Goal: Task Accomplishment & Management: Manage account settings

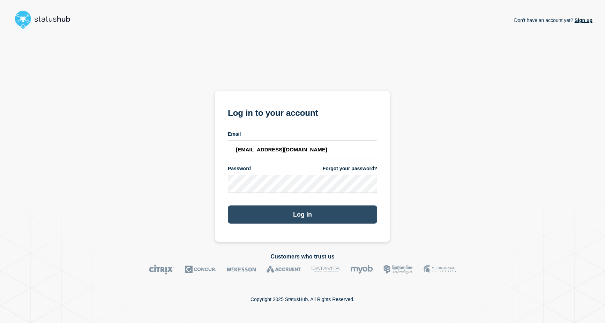
click at [284, 211] on button "Log in" at bounding box center [302, 215] width 149 height 18
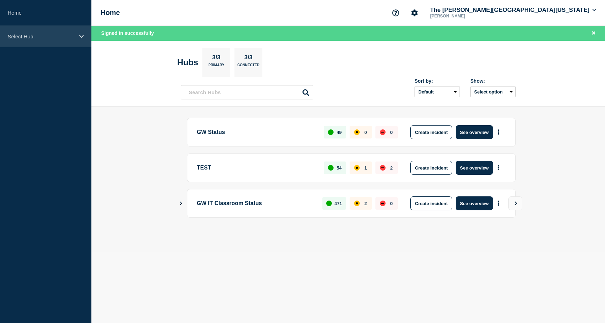
click at [52, 43] on div "Select Hub" at bounding box center [45, 36] width 91 height 21
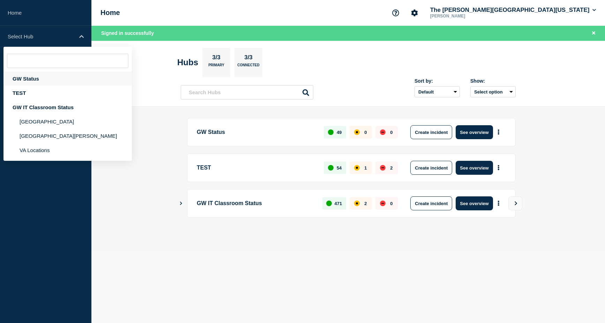
click at [34, 79] on div "GW Status" at bounding box center [67, 79] width 128 height 14
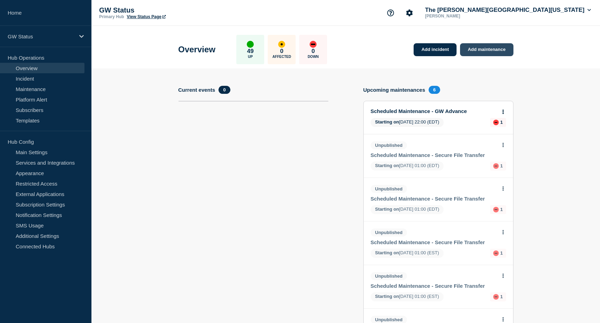
click at [470, 48] on link "Add maintenance" at bounding box center [486, 49] width 53 height 13
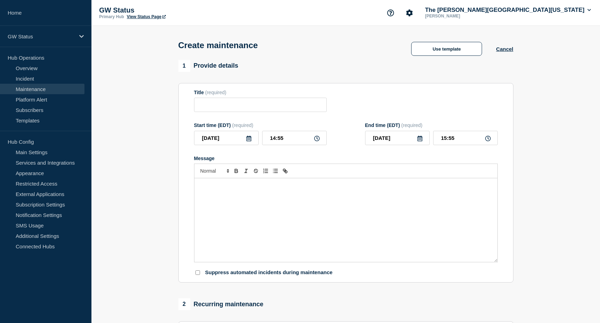
click at [34, 89] on link "Maintenance" at bounding box center [42, 89] width 84 height 10
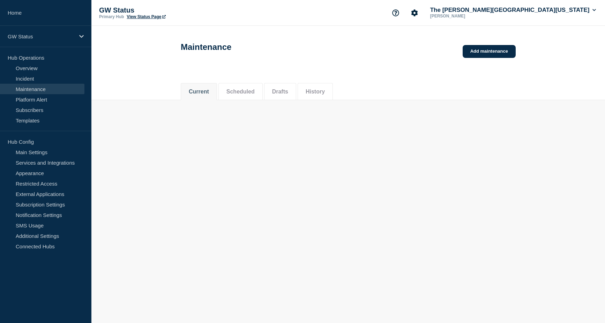
click at [504, 57] on link "Add maintenance" at bounding box center [489, 51] width 53 height 13
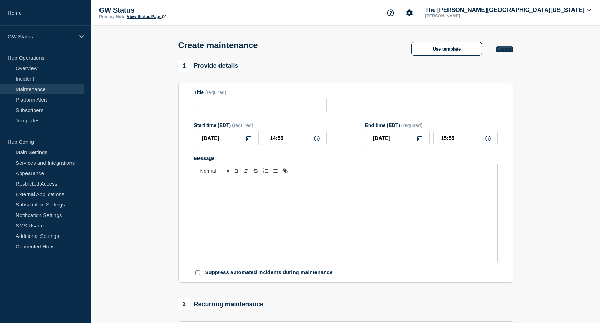
click at [505, 51] on button "Cancel" at bounding box center [504, 49] width 17 height 6
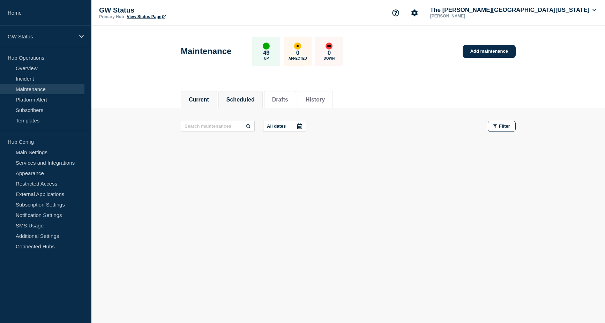
click at [252, 99] on button "Scheduled" at bounding box center [240, 100] width 28 height 6
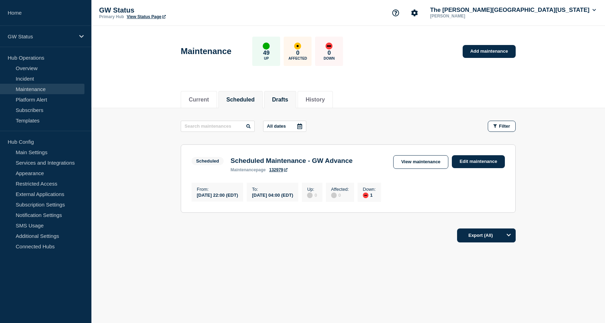
click at [288, 101] on button "Drafts" at bounding box center [280, 100] width 16 height 6
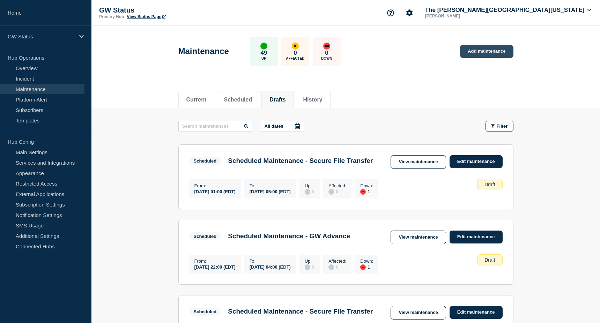
click at [497, 52] on link "Add maintenance" at bounding box center [486, 51] width 53 height 13
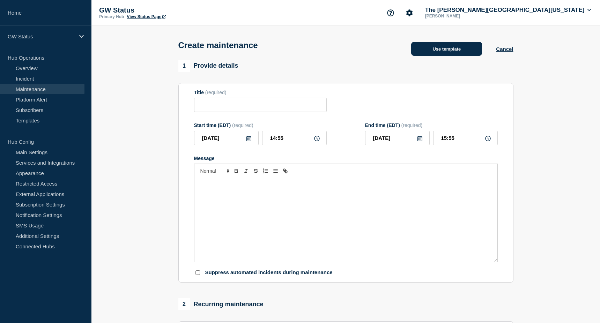
click at [441, 52] on button "Use template" at bounding box center [446, 49] width 71 height 14
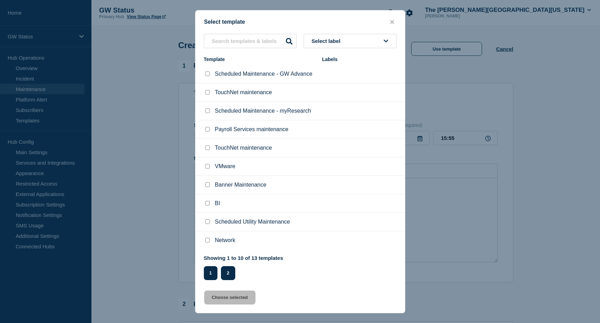
click at [229, 273] on button "2" at bounding box center [228, 273] width 14 height 14
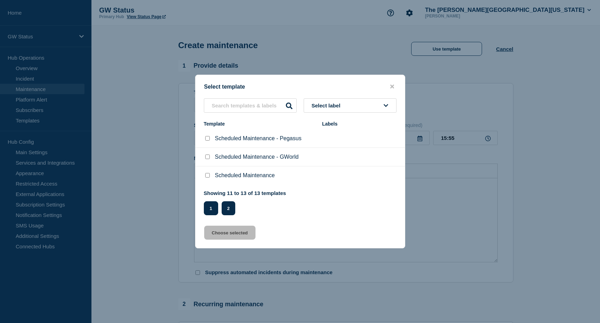
click at [209, 215] on button "1" at bounding box center [211, 208] width 14 height 14
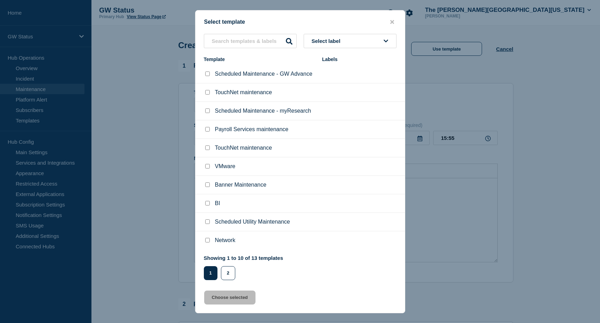
click at [207, 243] on input "Network checkbox" at bounding box center [207, 240] width 5 height 5
checkbox input "true"
click at [231, 299] on button "Choose selected" at bounding box center [229, 298] width 51 height 14
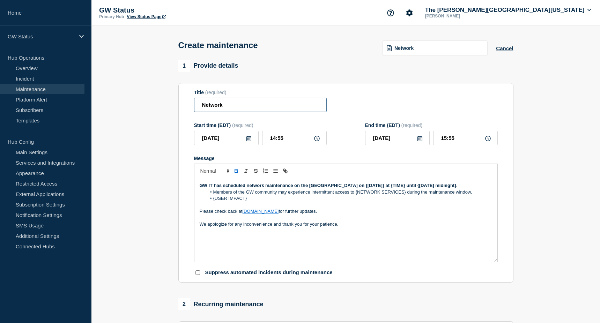
click at [243, 105] on input "Network" at bounding box center [260, 105] width 133 height 14
paste input "Corcoran Flagg"
type input "Network Maintenance - Corcoran Flagg"
click at [250, 140] on icon at bounding box center [249, 139] width 6 height 6
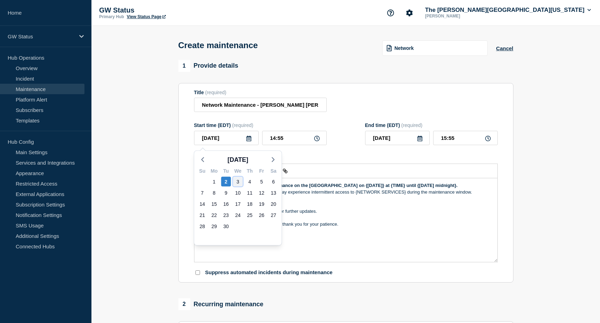
click at [236, 184] on div "3" at bounding box center [238, 182] width 10 height 10
type input "2025-09-03"
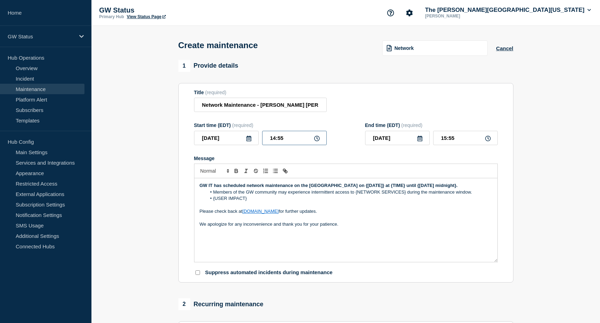
drag, startPoint x: 297, startPoint y: 139, endPoint x: 258, endPoint y: 138, distance: 39.4
click at [258, 138] on div "2025-09-03 14:55" at bounding box center [260, 138] width 133 height 14
type input "22:00"
type input "23:00"
click at [457, 141] on input "23:00" at bounding box center [465, 138] width 65 height 14
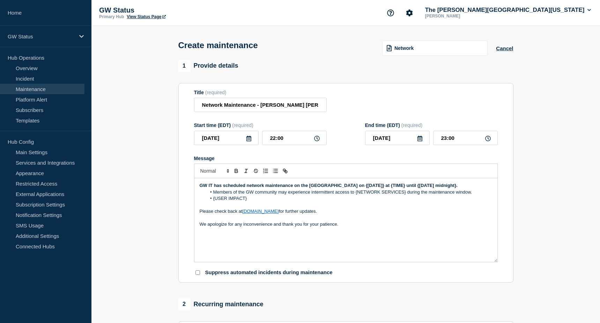
click at [418, 141] on icon at bounding box center [419, 139] width 5 height 6
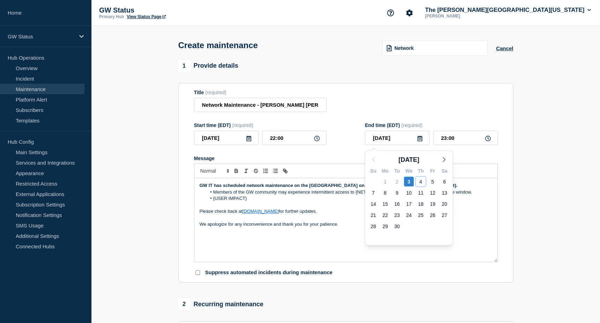
drag, startPoint x: 420, startPoint y: 183, endPoint x: 423, endPoint y: 185, distance: 3.6
click at [420, 184] on div "4" at bounding box center [421, 182] width 10 height 10
type input "2025-09-04"
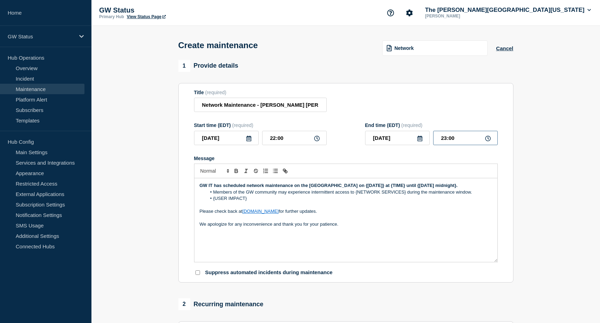
drag, startPoint x: 456, startPoint y: 142, endPoint x: 425, endPoint y: 138, distance: 30.9
click at [425, 138] on div "2025-09-04 23:00" at bounding box center [431, 138] width 133 height 14
type input "00:30"
click at [443, 178] on div at bounding box center [346, 171] width 304 height 15
drag, startPoint x: 226, startPoint y: 194, endPoint x: 321, endPoint y: 186, distance: 95.6
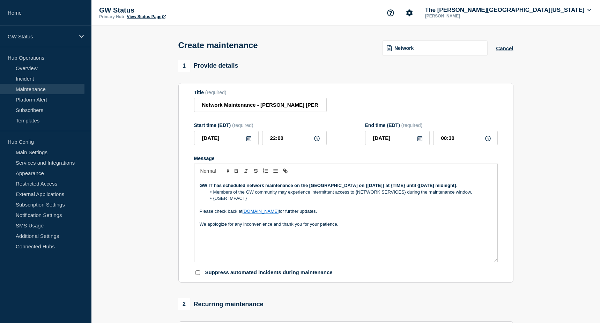
click at [295, 188] on p "GW IT has scheduled network maintenance on the Foggy Bottom Campus on {Thursday…" at bounding box center [346, 186] width 292 height 6
click at [305, 186] on strong "GW IT has scheduled network maintenance for teh Corcoran Falgg Building on Wene…" at bounding box center [326, 185] width 253 height 5
click at [403, 189] on p "GW IT has scheduled network maintenance for the Corcoran Flagg Building on Wedn…" at bounding box center [346, 186] width 292 height 6
click at [298, 188] on strong "GW IT has scheduled network maintenance for the Corcoran Flagg Building on Wedn…" at bounding box center [333, 185] width 266 height 5
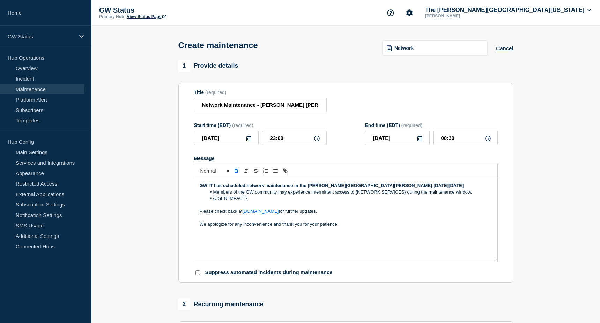
click at [364, 187] on strong "GW IT has scheduled network maintenance in the Corcoran Flagg Building on Wedne…" at bounding box center [332, 185] width 264 height 5
click at [452, 189] on p "GW IT has scheduled network maintenance in the Corcoran Flagg Building for 10:0…" at bounding box center [346, 186] width 292 height 6
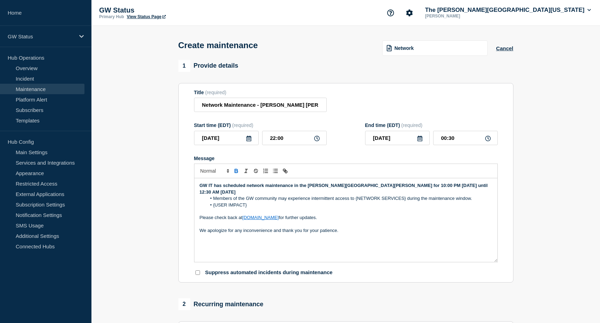
click at [447, 188] on strong "GW IT has scheduled network maintenance in the Corcoran Flagg Building for 10:0…" at bounding box center [344, 189] width 289 height 12
click at [248, 194] on strong "GW IT has scheduled network maintenance in the Corcoran Flagg Building for 10:0…" at bounding box center [344, 189] width 289 height 12
click at [256, 195] on p "GW IT has scheduled network maintenance in the Corcoran Flagg Building for 10:0…" at bounding box center [346, 189] width 292 height 13
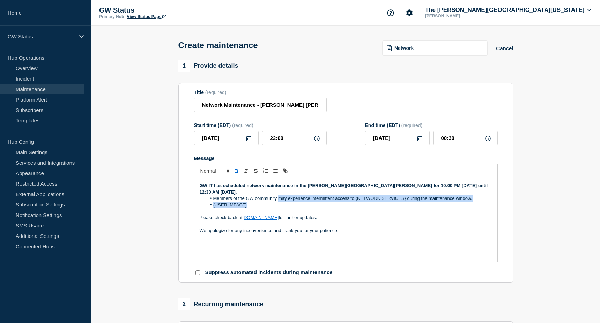
drag, startPoint x: 252, startPoint y: 207, endPoint x: 278, endPoint y: 201, distance: 26.7
click at [278, 201] on ol "Members of the GW community may experience intermittent access to {NETWORK SERV…" at bounding box center [346, 201] width 292 height 13
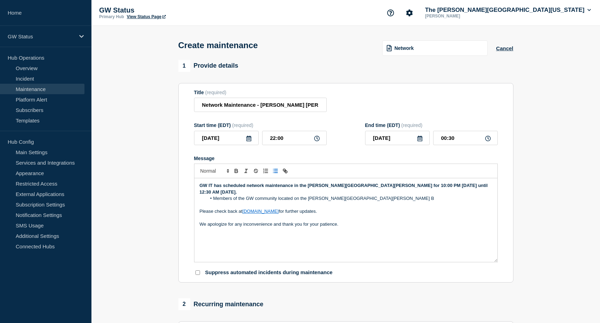
click at [334, 199] on li "Members of the GW community located on the Corcoran FLagg B" at bounding box center [349, 198] width 286 height 6
click at [352, 201] on li "Members of the GW community located on the Corcoran Flagg B" at bounding box center [349, 198] width 286 height 6
click at [296, 201] on li "Members of the GW community located on the Corcoran Flagg Building may experien…" at bounding box center [349, 198] width 286 height 6
click at [423, 201] on li "Members of the GW community located in the Corcoran Flagg Building may experien…" at bounding box center [349, 198] width 286 height 6
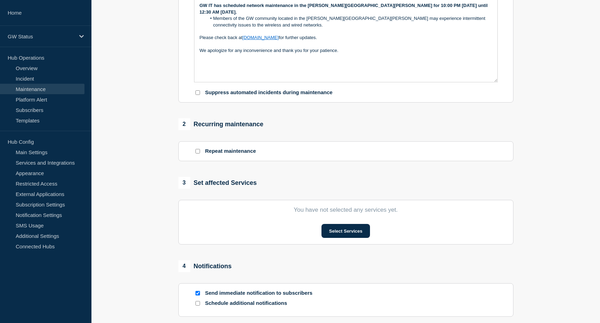
scroll to position [209, 0]
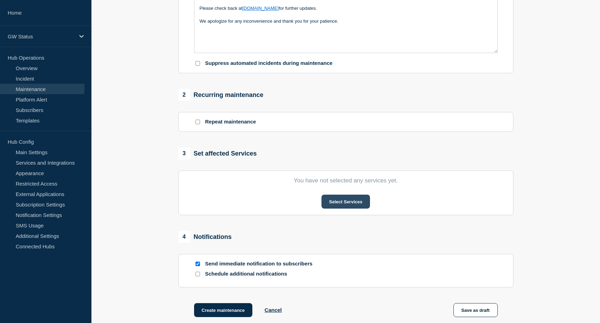
click at [347, 209] on button "Select Services" at bounding box center [345, 202] width 49 height 14
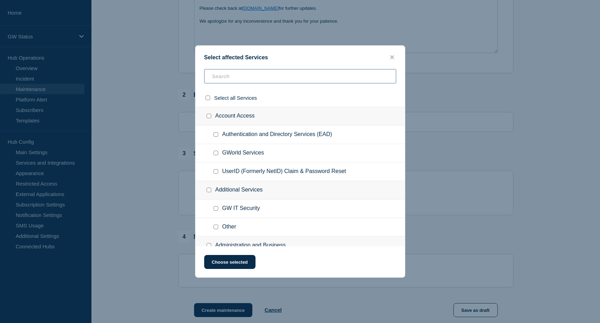
click at [224, 76] on input "text" at bounding box center [300, 76] width 192 height 14
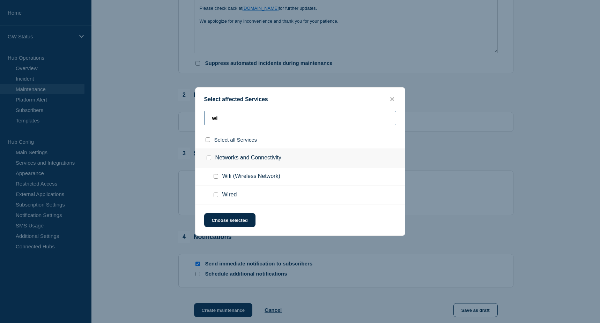
type input "wi"
click at [216, 175] on input "Wifi (Wireless Network) checkbox" at bounding box center [216, 176] width 5 height 5
checkbox input "true"
click at [215, 195] on input "Wired checkbox" at bounding box center [216, 195] width 5 height 5
checkbox input "true"
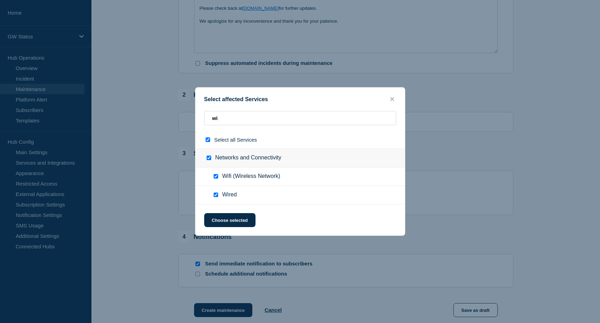
checkbox input "true"
click at [229, 221] on button "Choose selected" at bounding box center [229, 220] width 51 height 14
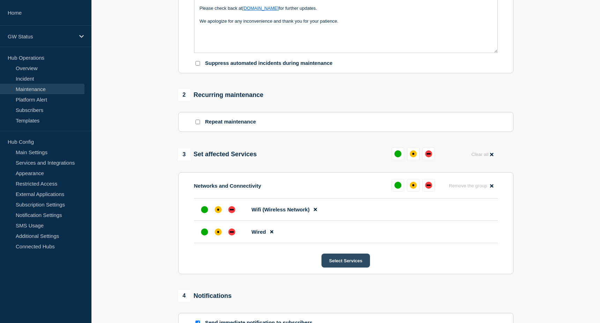
click at [342, 263] on button "Select Services" at bounding box center [345, 261] width 49 height 14
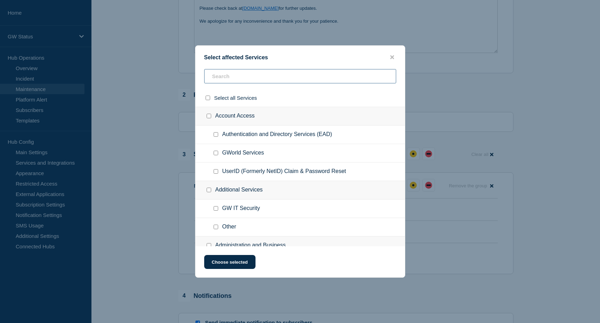
click at [233, 79] on input "text" at bounding box center [300, 76] width 192 height 14
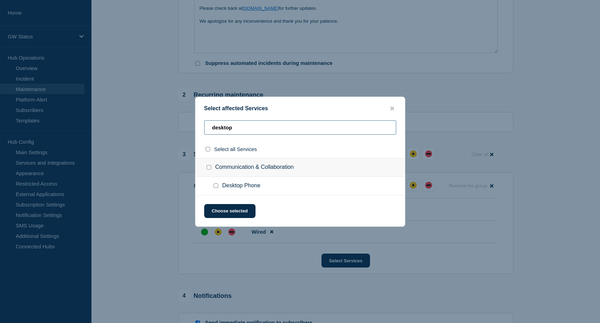
type input "desktop"
click at [215, 187] on input "Desktop Phone checkbox" at bounding box center [216, 186] width 5 height 5
checkbox input "true"
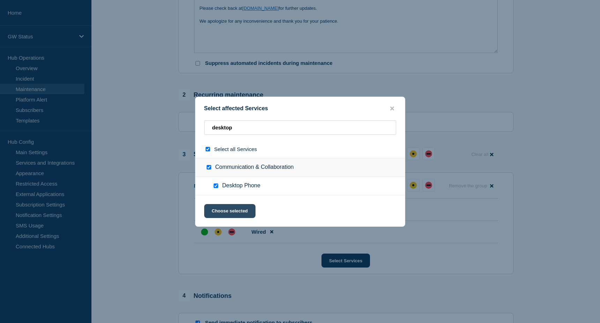
click at [231, 206] on button "Choose selected" at bounding box center [229, 211] width 51 height 14
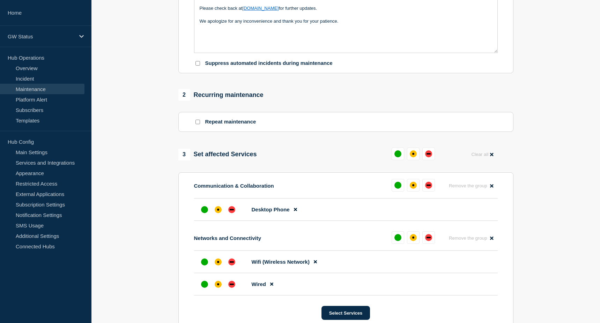
scroll to position [244, 0]
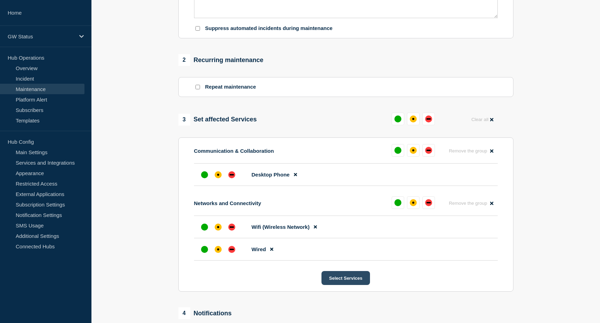
click at [349, 280] on button "Select Services" at bounding box center [345, 278] width 49 height 14
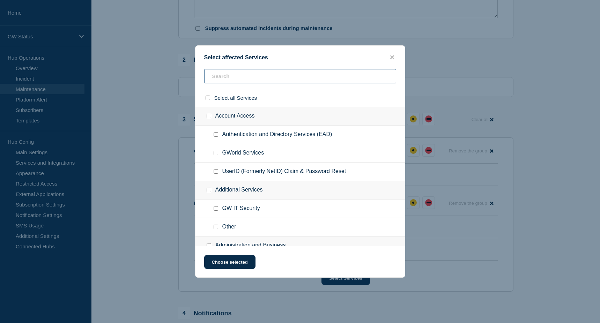
click at [252, 80] on input "text" at bounding box center [300, 76] width 192 height 14
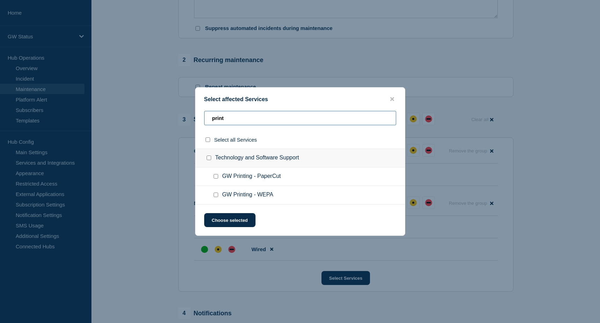
type input "print"
click at [217, 175] on input "GW Printing - PaperCut checkbox" at bounding box center [216, 176] width 5 height 5
checkbox input "true"
click at [215, 197] on input "GW Printing - WEPA checkbox" at bounding box center [216, 195] width 5 height 5
checkbox input "true"
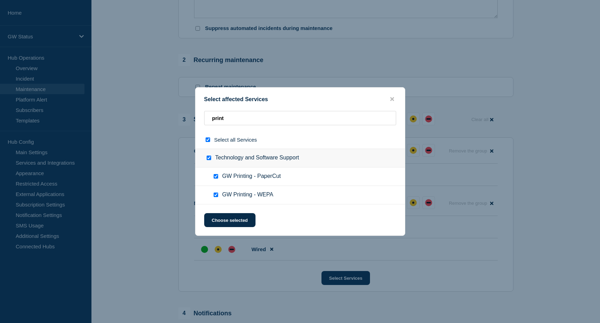
checkbox input "true"
click at [238, 220] on button "Choose selected" at bounding box center [229, 220] width 51 height 14
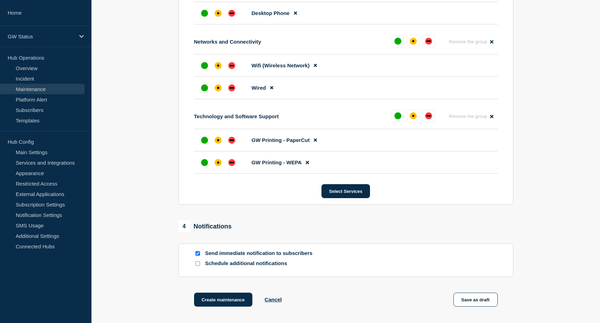
scroll to position [419, 0]
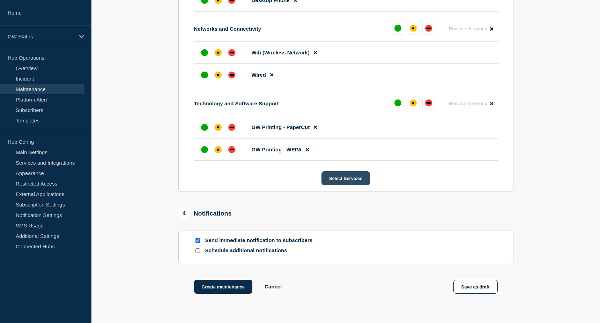
click at [348, 185] on button "Select Services" at bounding box center [345, 178] width 49 height 14
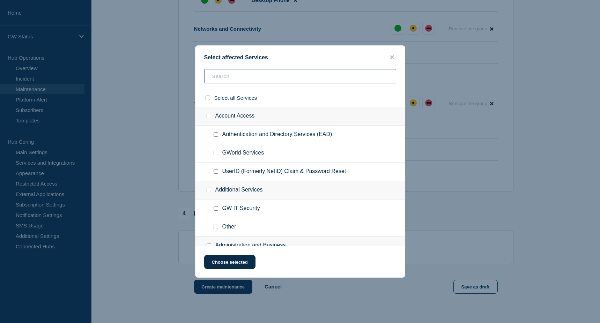
click at [242, 76] on input "text" at bounding box center [300, 76] width 192 height 14
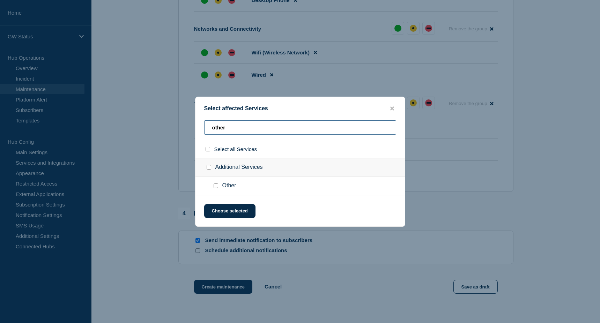
type input "other"
click at [217, 186] on input "Other checkbox" at bounding box center [216, 186] width 5 height 5
checkbox input "true"
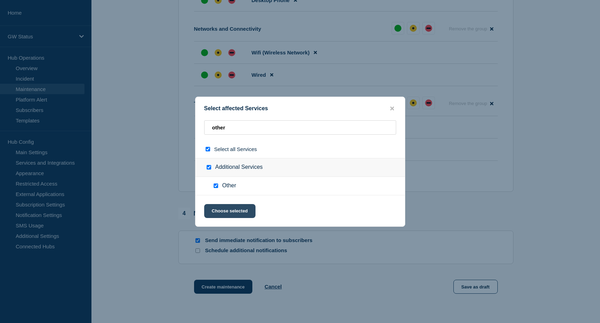
click at [232, 209] on button "Choose selected" at bounding box center [229, 211] width 51 height 14
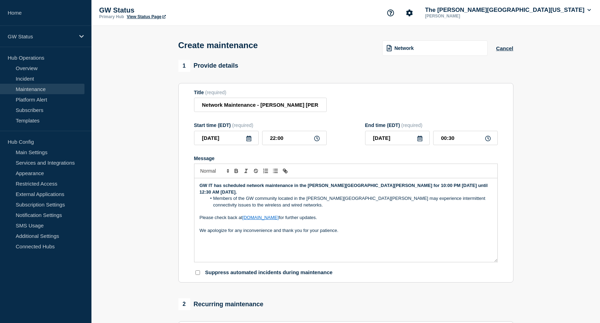
scroll to position [0, 0]
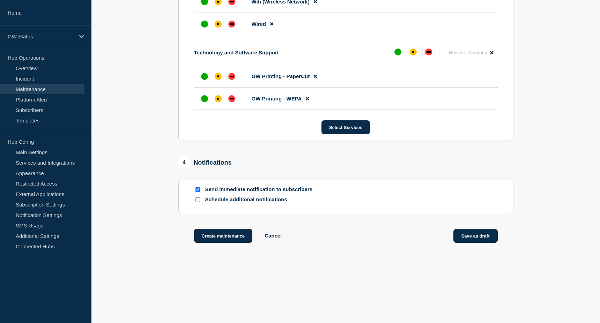
click at [471, 237] on button "Save as draft" at bounding box center [475, 236] width 44 height 14
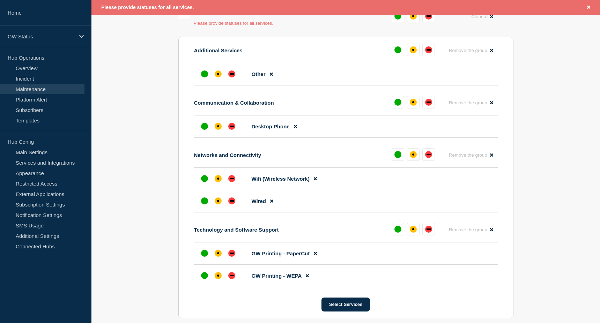
scroll to position [372, 0]
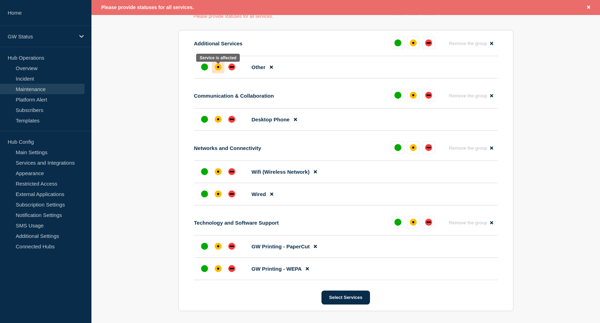
drag, startPoint x: 216, startPoint y: 67, endPoint x: 216, endPoint y: 75, distance: 8.7
click at [216, 67] on div "affected" at bounding box center [218, 67] width 7 height 7
click at [216, 122] on div "affected" at bounding box center [218, 119] width 7 height 7
click at [217, 173] on div "affected" at bounding box center [218, 172] width 2 height 2
drag, startPoint x: 218, startPoint y: 194, endPoint x: 219, endPoint y: 205, distance: 10.1
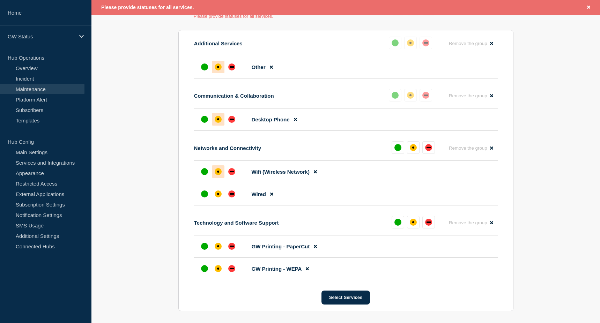
click at [219, 195] on div "affected" at bounding box center [218, 194] width 7 height 7
drag, startPoint x: 218, startPoint y: 246, endPoint x: 218, endPoint y: 262, distance: 16.1
click at [218, 246] on div at bounding box center [218, 246] width 13 height 13
drag, startPoint x: 218, startPoint y: 272, endPoint x: 235, endPoint y: 279, distance: 18.0
click at [218, 272] on div "affected" at bounding box center [218, 268] width 7 height 7
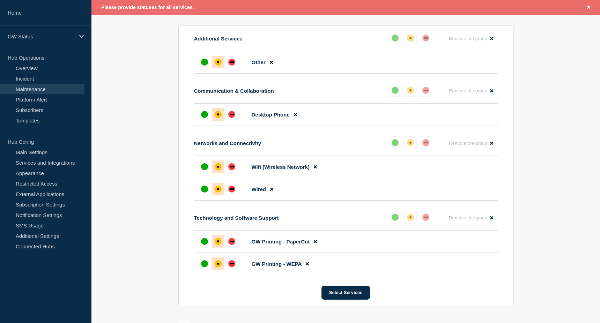
click at [542, 204] on section "1 Provide details Title (required) Network Maintenance - Corcoran Flagg Start t…" at bounding box center [345, 64] width 508 height 723
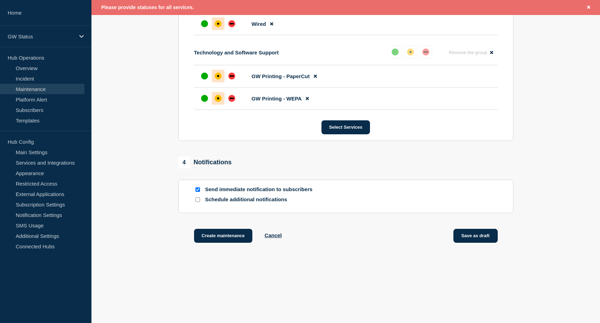
click at [479, 235] on button "Save as draft" at bounding box center [475, 236] width 44 height 14
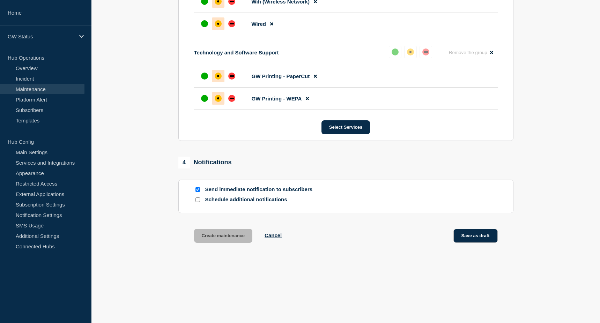
scroll to position [526, 0]
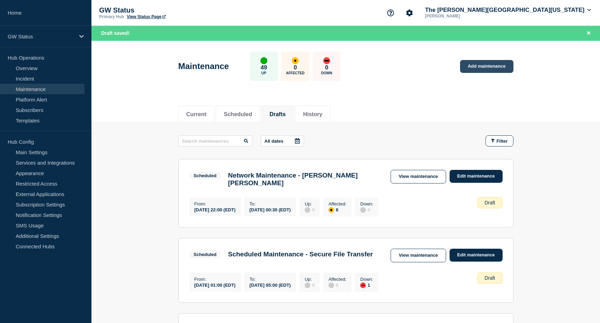
click at [498, 65] on link "Add maintenance" at bounding box center [486, 66] width 53 height 13
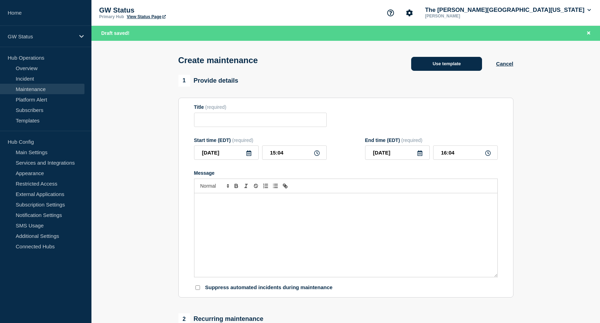
click at [436, 66] on button "Use template" at bounding box center [446, 64] width 71 height 14
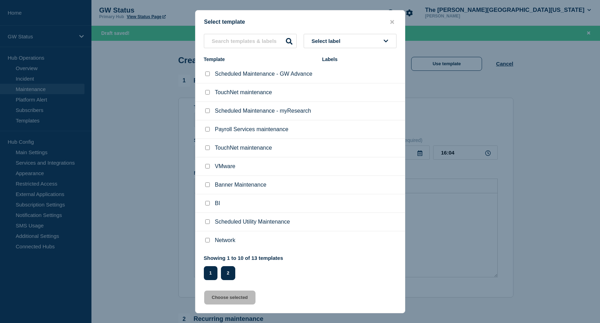
click at [225, 272] on button "2" at bounding box center [228, 273] width 14 height 14
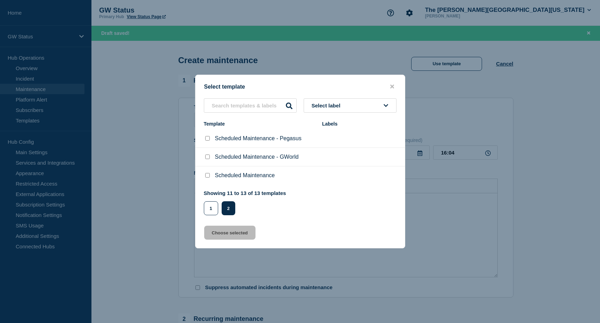
click at [208, 139] on input "Scheduled Maintenance - Pegasus checkbox" at bounding box center [207, 138] width 5 height 5
checkbox input "true"
click at [236, 235] on button "Choose selected" at bounding box center [229, 233] width 51 height 14
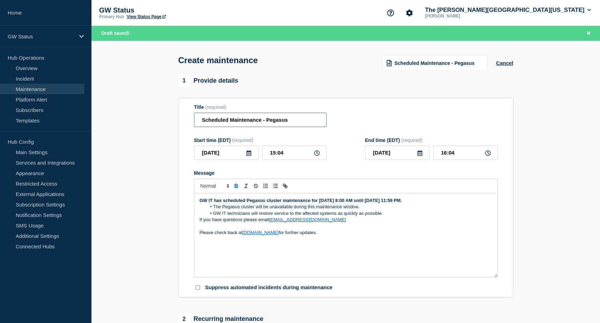
click at [273, 119] on input "Scheduled Maintenance - Pegasus" at bounding box center [260, 120] width 133 height 14
type input "Scheduled Maintenance - HPC"
drag, startPoint x: 422, startPoint y: 201, endPoint x: 318, endPoint y: 202, distance: 104.0
click at [318, 202] on p "GW IT has scheduled Pegasus cluster maintenance for June 7th at 8:00 AM until J…" at bounding box center [346, 201] width 292 height 6
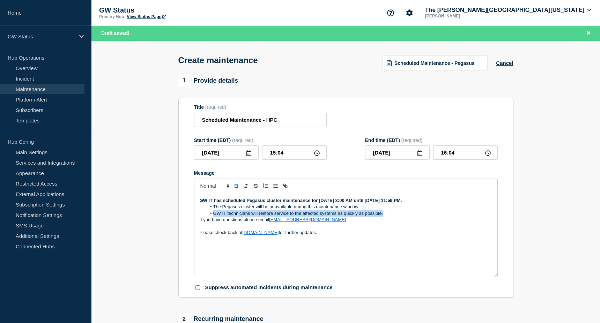
drag, startPoint x: 372, startPoint y: 216, endPoint x: 208, endPoint y: 214, distance: 164.4
click at [208, 214] on li "GW IT technicians will restore service to the affected systems as quickly as po…" at bounding box center [349, 213] width 286 height 6
drag, startPoint x: 367, startPoint y: 210, endPoint x: 239, endPoint y: 210, distance: 127.4
click at [239, 210] on li "The Pegasus cluster will be unavailable during this maintenance window." at bounding box center [349, 207] width 286 height 6
click at [335, 223] on p "If you have questions please email hpchelp@gwu.edu" at bounding box center [346, 220] width 292 height 6
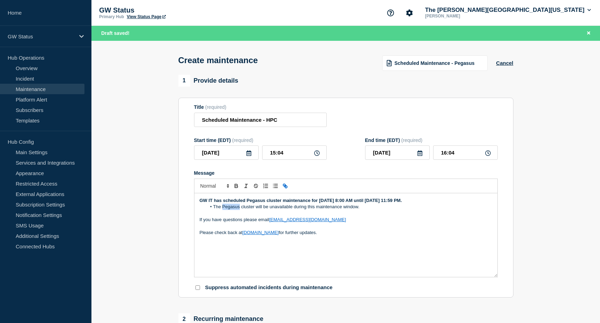
drag, startPoint x: 239, startPoint y: 209, endPoint x: 222, endPoint y: 209, distance: 17.4
click at [222, 209] on li "The Pegasus cluster will be unavailable during this maintenance window." at bounding box center [349, 207] width 286 height 6
click at [433, 225] on p "Message" at bounding box center [346, 226] width 292 height 6
drag, startPoint x: 420, startPoint y: 202, endPoint x: 390, endPoint y: 204, distance: 30.1
click at [319, 202] on strong "GW IT has scheduled Pegasus cluster maintenance for June 7th at 8:00 AM until J…" at bounding box center [301, 200] width 202 height 5
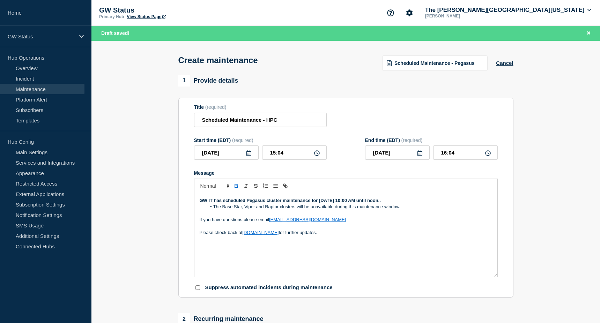
click at [416, 221] on p "If you have questions please email hpchelp@gwu.edu" at bounding box center [346, 220] width 292 height 6
click at [441, 217] on p "Message" at bounding box center [346, 213] width 292 height 6
click at [248, 155] on icon at bounding box center [249, 153] width 6 height 6
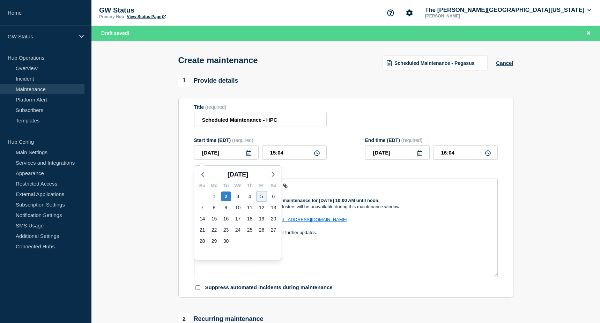
click at [262, 198] on div "5" at bounding box center [262, 197] width 10 height 10
type input "2025-09-05"
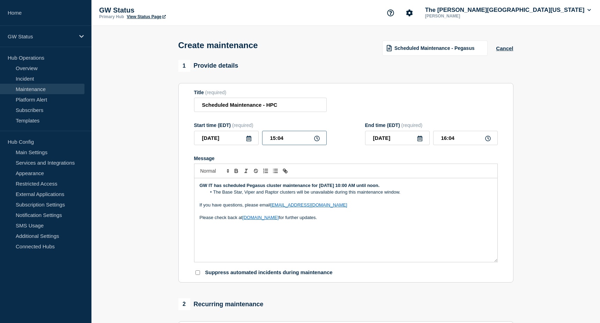
drag, startPoint x: 293, startPoint y: 143, endPoint x: 253, endPoint y: 137, distance: 41.3
click at [253, 137] on div "2025-09-05 15:04" at bounding box center [260, 138] width 133 height 14
type input "10:00"
drag, startPoint x: 467, startPoint y: 141, endPoint x: 427, endPoint y: 140, distance: 39.8
click at [427, 140] on div "2025-09-05 11:00" at bounding box center [431, 138] width 133 height 14
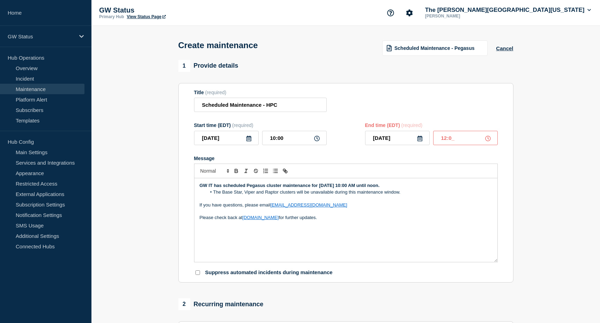
type input "12:00"
click at [469, 221] on p "Please check back at status.gwu.edu for further updates." at bounding box center [346, 218] width 292 height 6
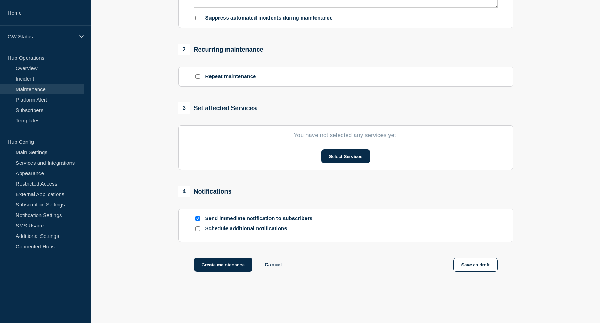
scroll to position [279, 0]
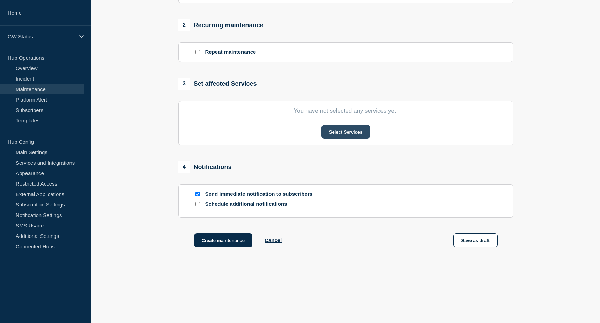
click at [350, 134] on button "Select Services" at bounding box center [345, 132] width 49 height 14
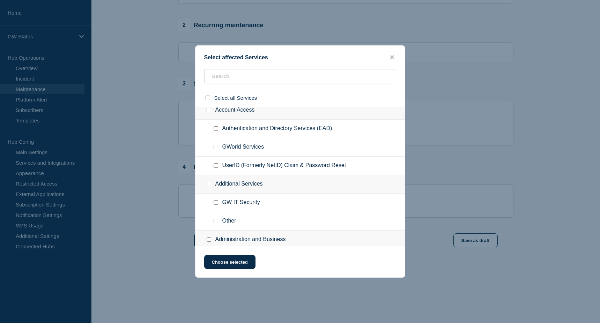
scroll to position [0, 0]
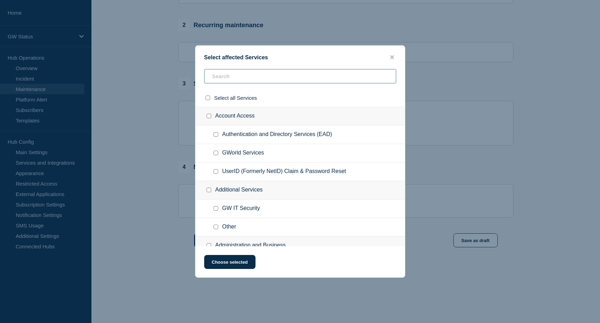
click at [252, 78] on input "text" at bounding box center [300, 76] width 192 height 14
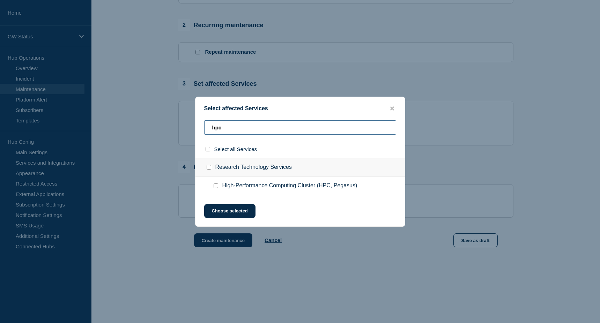
type input "hpc"
drag, startPoint x: 216, startPoint y: 186, endPoint x: 225, endPoint y: 196, distance: 13.6
click at [216, 187] on input "High-Performance Computing Cluster (HPC, Pegasus) checkbox" at bounding box center [216, 186] width 5 height 5
checkbox input "true"
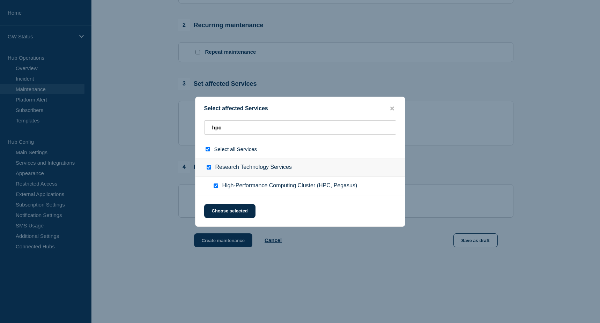
checkbox input "true"
click at [230, 210] on button "Choose selected" at bounding box center [229, 211] width 51 height 14
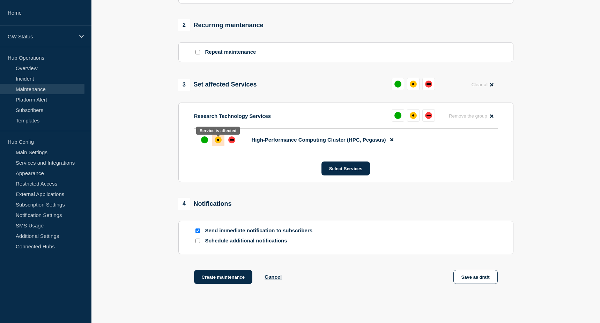
click at [219, 143] on div "affected" at bounding box center [218, 139] width 7 height 7
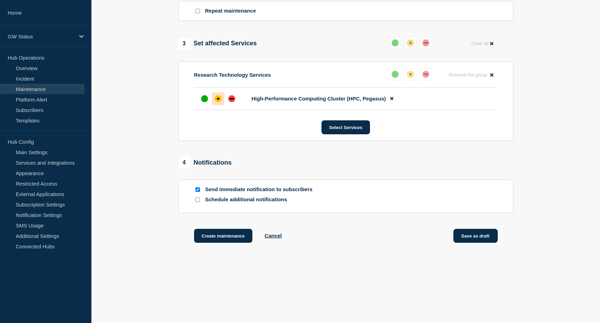
click at [476, 231] on button "Save as draft" at bounding box center [475, 236] width 44 height 14
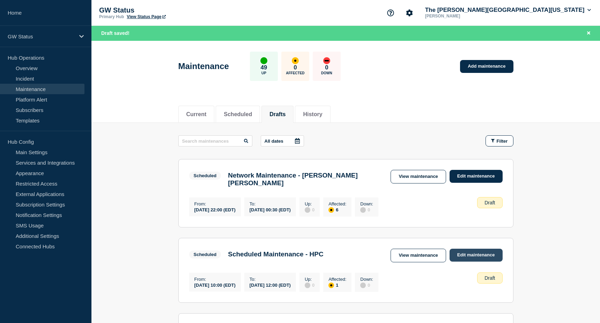
click at [464, 257] on link "Edit maintenance" at bounding box center [475, 255] width 53 height 13
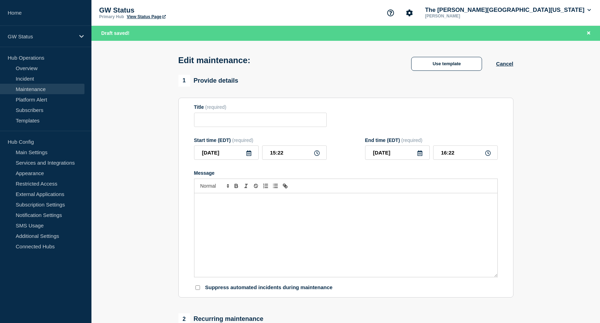
type input "Scheduled Maintenance - HPC"
type input "2025-09-05"
type input "10:00"
type input "2025-09-05"
type input "12:00"
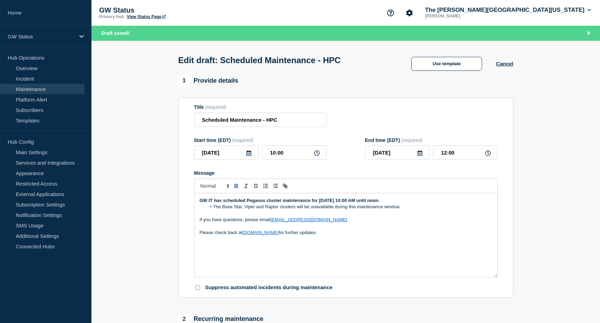
click at [257, 202] on strong "GW IT has scheduled Pegasus cluster maintenance for Friday, September 5th from …" at bounding box center [290, 200] width 180 height 5
drag, startPoint x: 280, startPoint y: 203, endPoint x: 246, endPoint y: 202, distance: 34.2
click at [246, 202] on strong "GW IT has scheduled Pegasus cluster maintenance for Friday, September 5th from …" at bounding box center [290, 200] width 180 height 5
click at [236, 208] on li "The Base Star, Viper and Raptor clusters will be unavailable during this mainte…" at bounding box center [349, 207] width 286 height 6
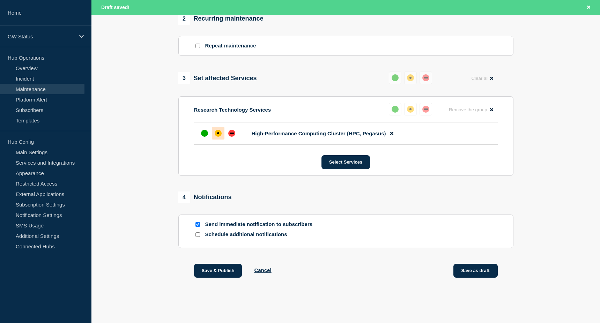
click at [491, 273] on button "Save as draft" at bounding box center [475, 271] width 44 height 14
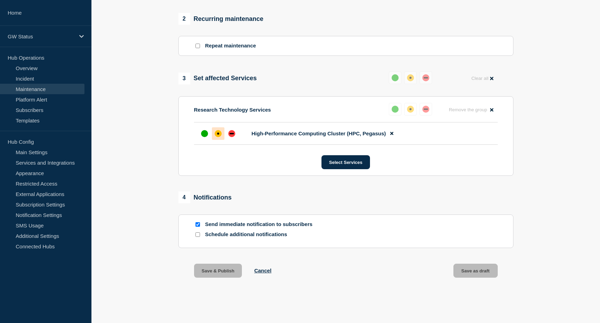
scroll to position [133, 0]
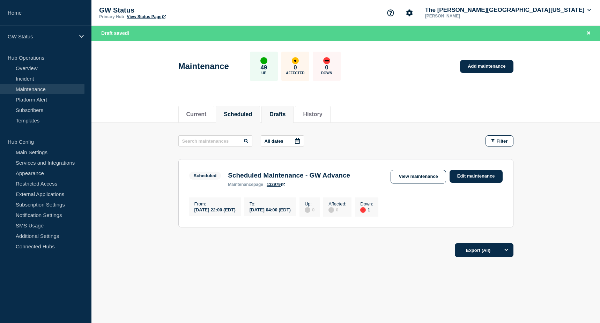
click at [285, 116] on button "Drafts" at bounding box center [277, 114] width 16 height 6
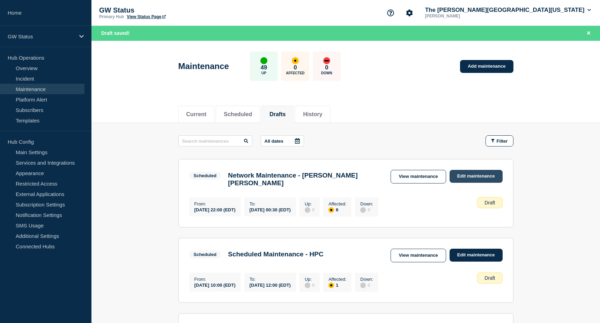
click at [485, 177] on link "Edit maintenance" at bounding box center [475, 176] width 53 height 13
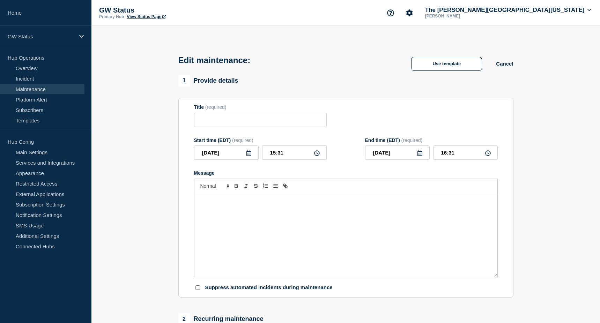
type input "Network Maintenance - Corcoran Flagg"
type input "2025-09-03"
type input "22:00"
type input "2025-09-04"
type input "00:30"
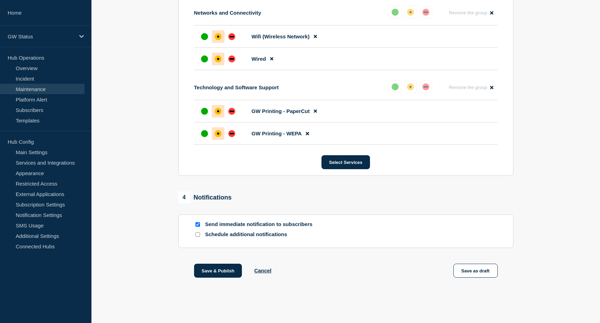
scroll to position [503, 0]
click at [222, 269] on button "Save & Publish" at bounding box center [218, 271] width 48 height 14
